Goal: Navigation & Orientation: Find specific page/section

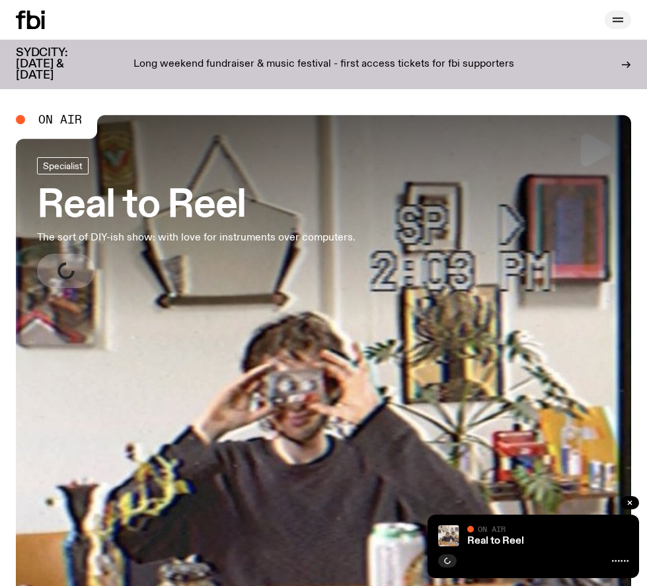
click at [620, 19] on icon "button" at bounding box center [618, 19] width 11 height 0
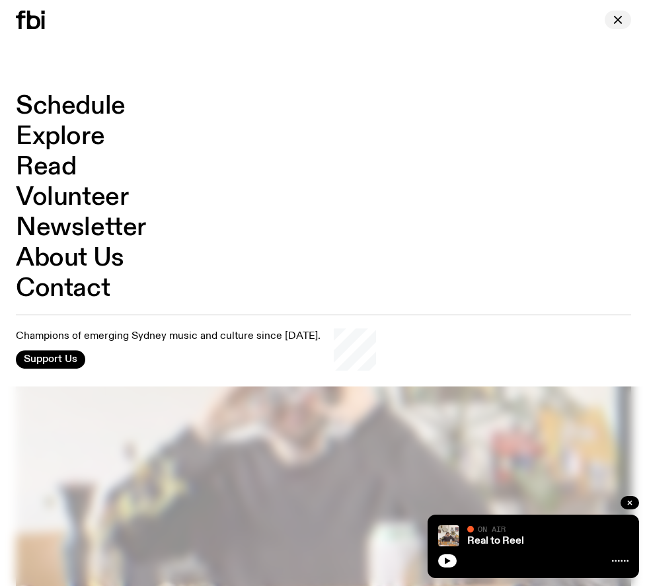
click at [620, 22] on icon "button" at bounding box center [617, 19] width 7 height 7
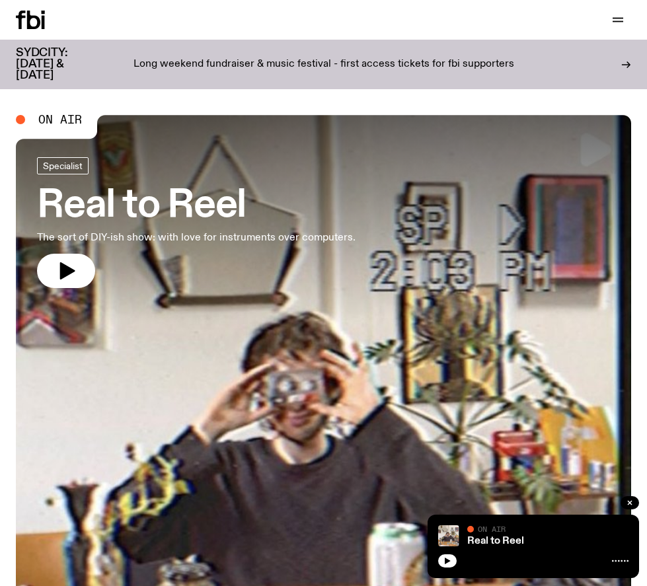
click at [495, 59] on p "Long weekend fundraiser & music festival - first access tickets for fbi support…" at bounding box center [323, 65] width 381 height 12
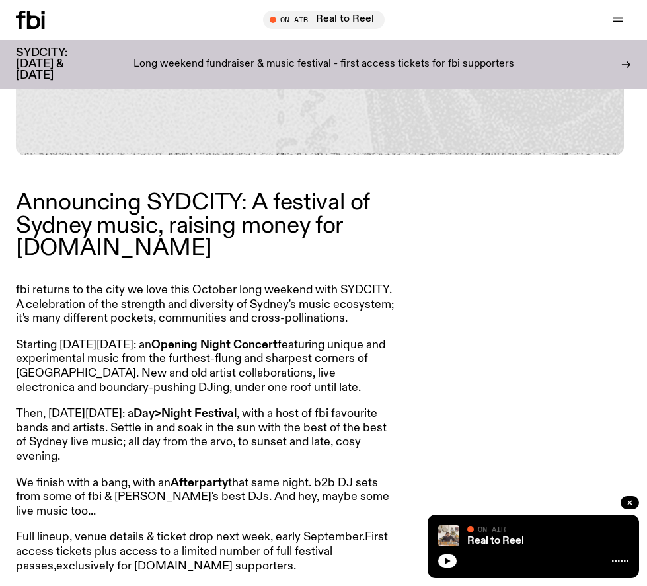
scroll to position [837, 0]
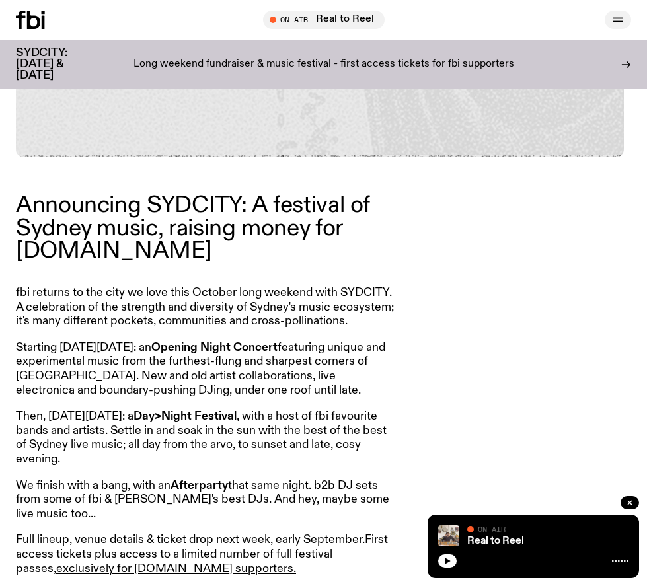
click at [617, 13] on icon "button" at bounding box center [618, 20] width 16 height 16
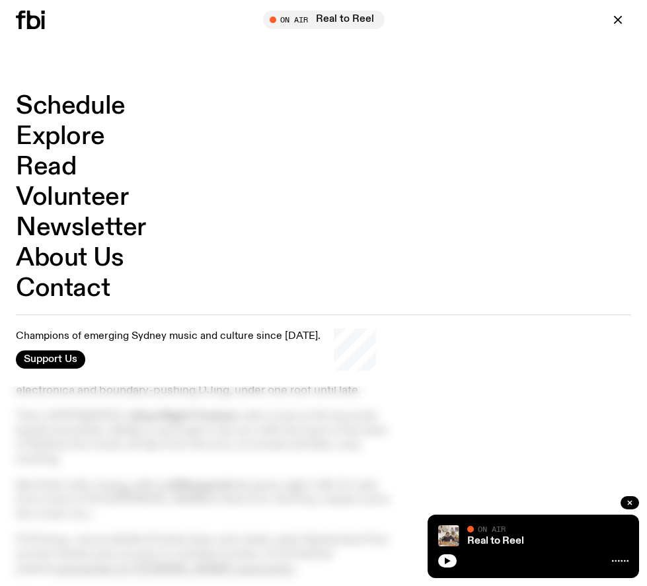
click at [98, 132] on link "Explore" at bounding box center [60, 136] width 89 height 25
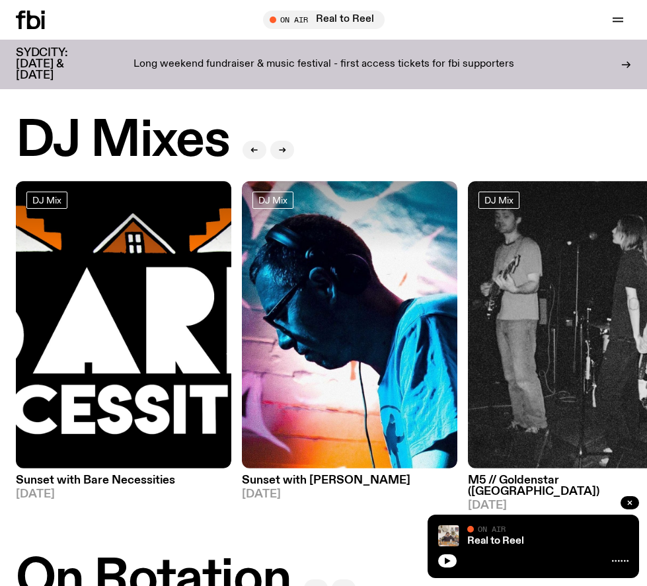
click at [469, 17] on div "On Air Real to Reel Tune in live Support Us" at bounding box center [511, 20] width 242 height 19
click at [566, 26] on div "On Air Real to Reel Tune in live Support Us" at bounding box center [511, 20] width 242 height 19
click at [102, 16] on div "Schedule Explore Read Volunteer Newsletter" at bounding box center [137, 20] width 242 height 19
